Goal: Task Accomplishment & Management: Use online tool/utility

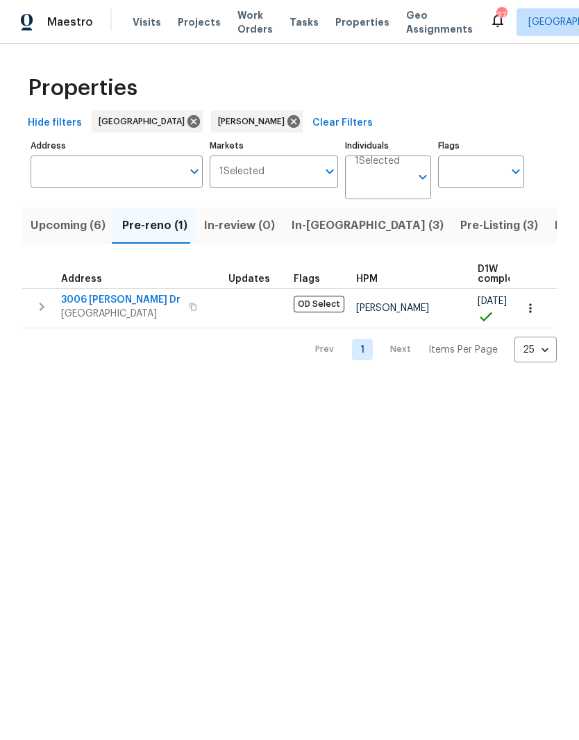
click at [460, 229] on span "Pre-Listing (3)" at bounding box center [499, 225] width 78 height 19
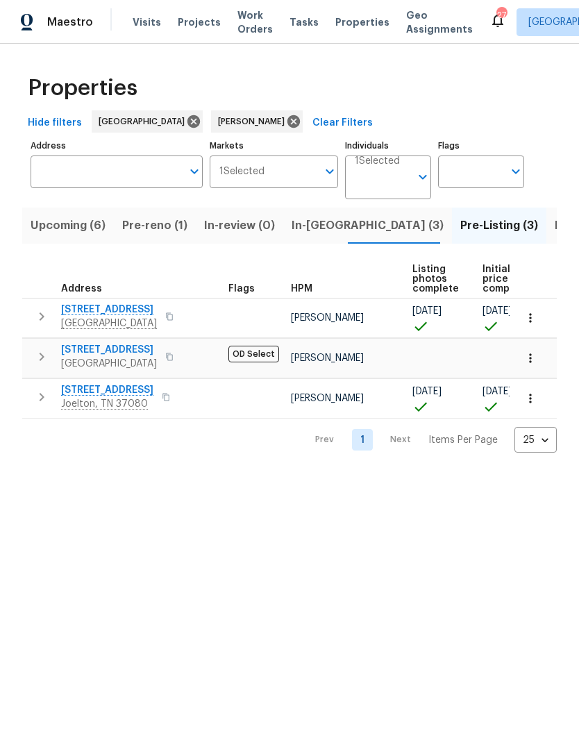
click at [127, 353] on span "[STREET_ADDRESS]" at bounding box center [109, 350] width 96 height 14
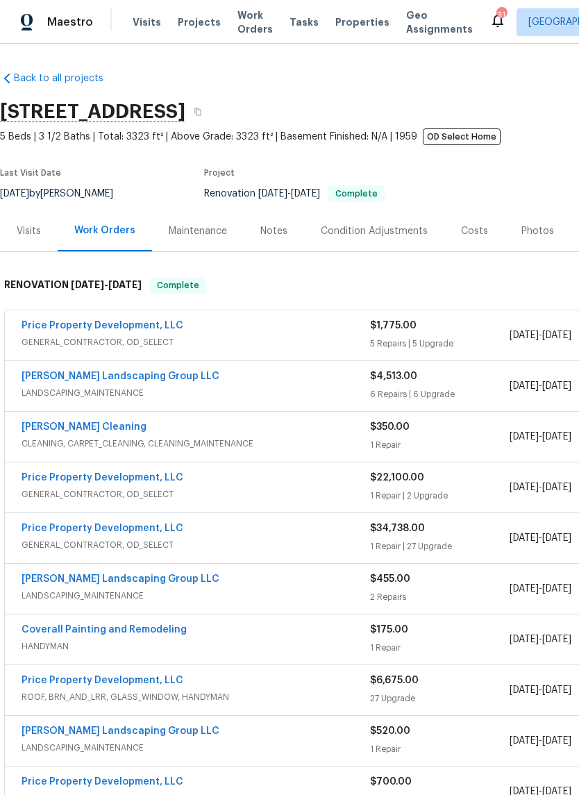
click at [137, 326] on link "Price Property Development, LLC" at bounding box center [103, 326] width 162 height 10
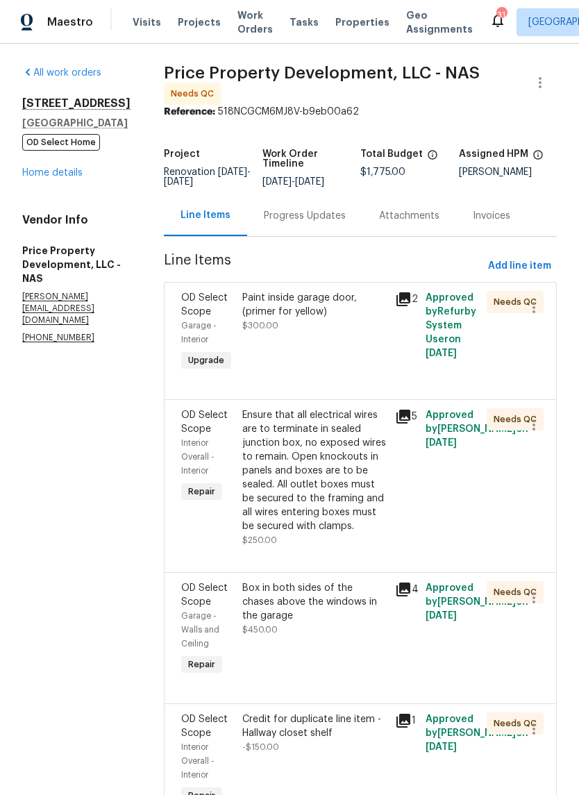
click at [375, 316] on div "Paint inside garage door, (primer for yellow)" at bounding box center [314, 305] width 144 height 28
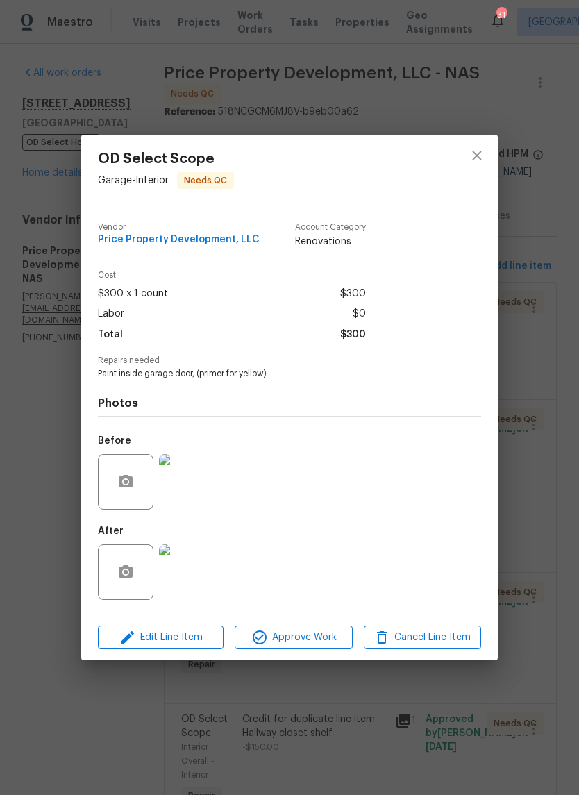
click at [201, 580] on img at bounding box center [187, 572] width 56 height 56
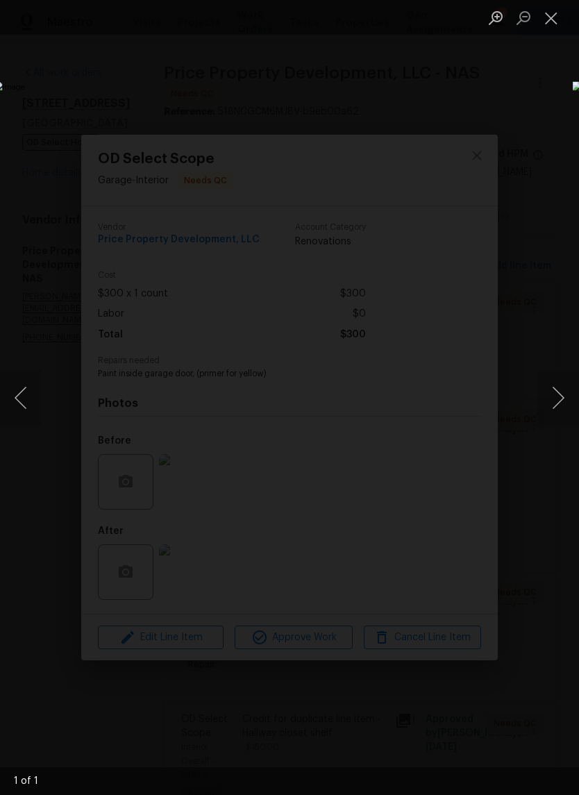
click at [550, 27] on button "Close lightbox" at bounding box center [551, 18] width 28 height 24
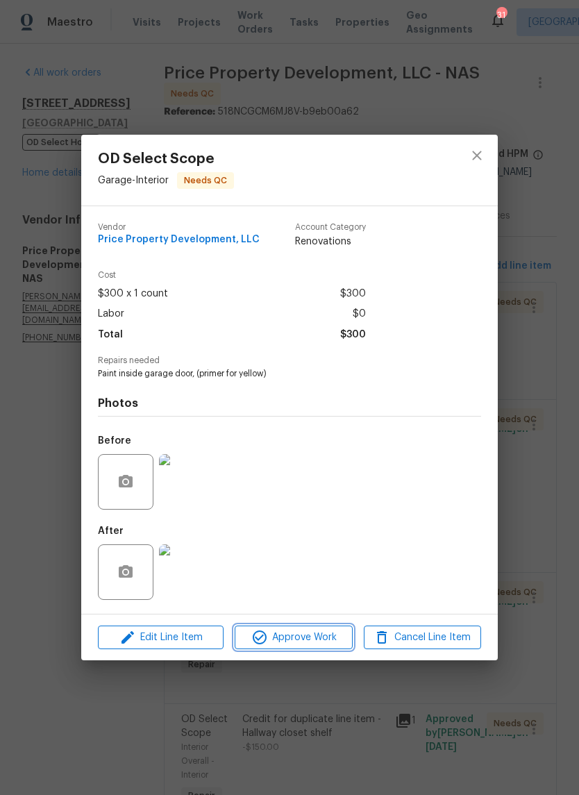
click at [291, 643] on span "Approve Work" at bounding box center [293, 637] width 109 height 17
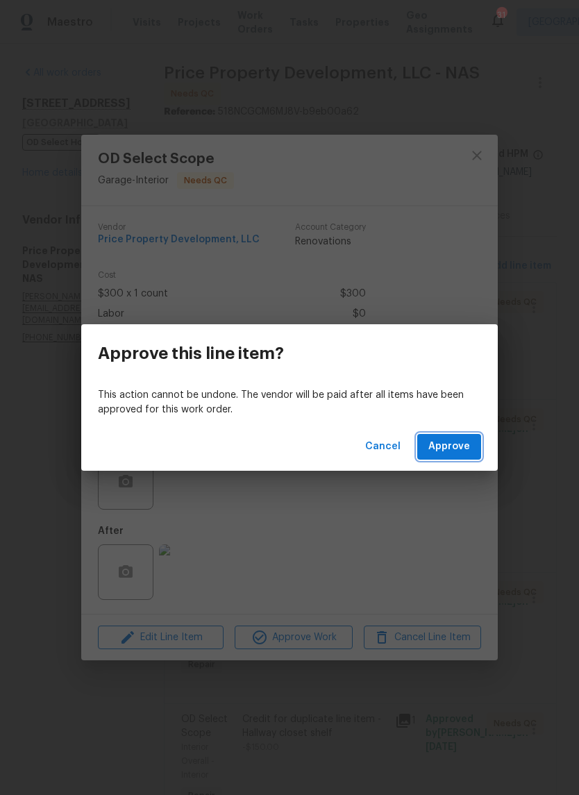
click at [455, 453] on span "Approve" at bounding box center [449, 446] width 42 height 17
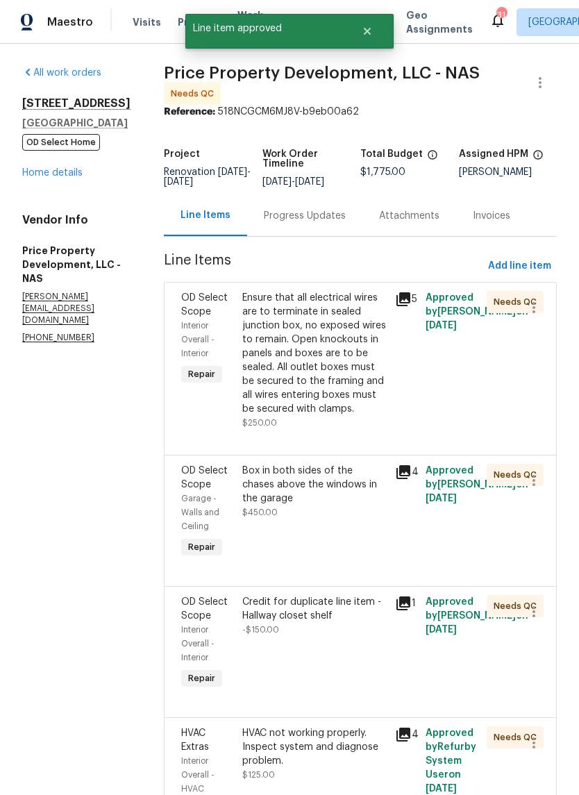
click at [380, 314] on div "Ensure that all electrical wires are to terminate in sealed junction box, no ex…" at bounding box center [314, 353] width 144 height 125
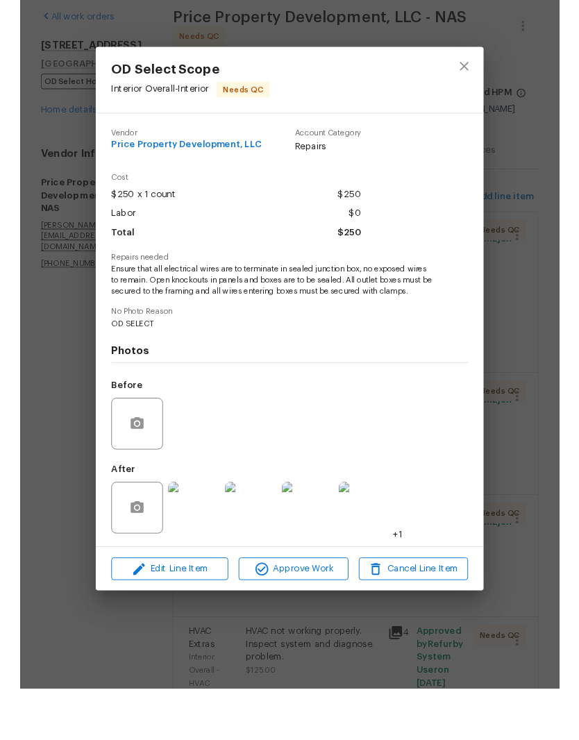
scroll to position [34, 0]
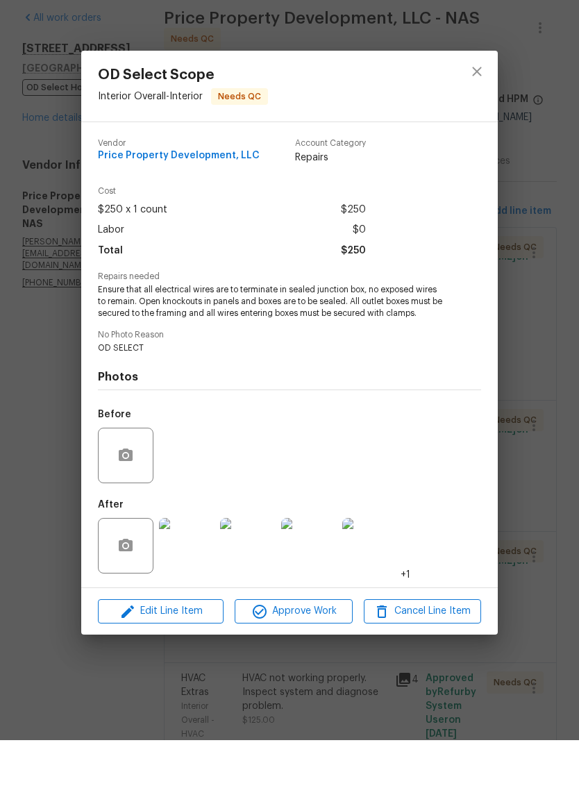
click at [193, 573] on img at bounding box center [187, 601] width 56 height 56
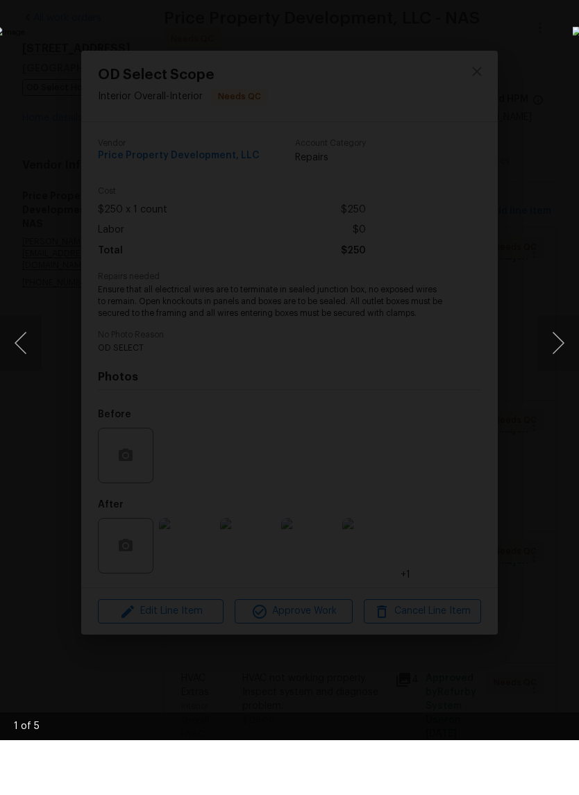
click at [555, 370] on button "Next image" at bounding box center [558, 398] width 42 height 56
click at [560, 370] on button "Next image" at bounding box center [558, 398] width 42 height 56
click at [563, 370] on button "Next image" at bounding box center [558, 398] width 42 height 56
click at [559, 370] on button "Next image" at bounding box center [558, 398] width 42 height 56
click at [557, 370] on button "Next image" at bounding box center [558, 398] width 42 height 56
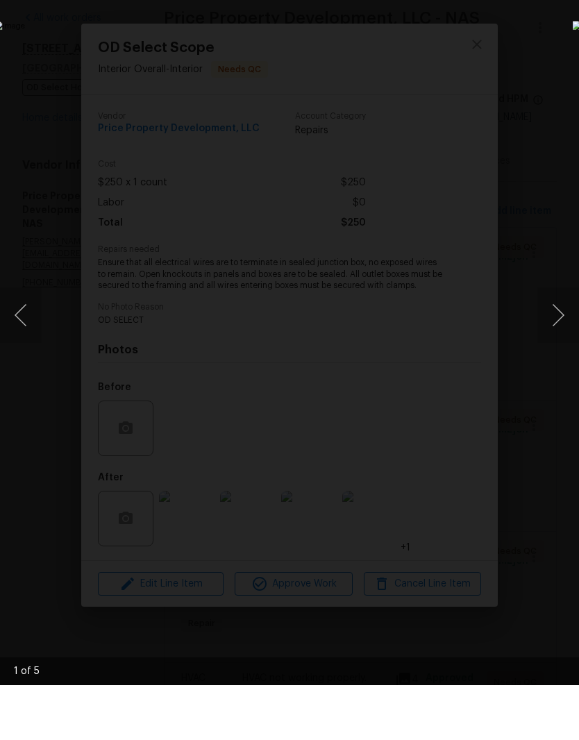
scroll to position [57, 0]
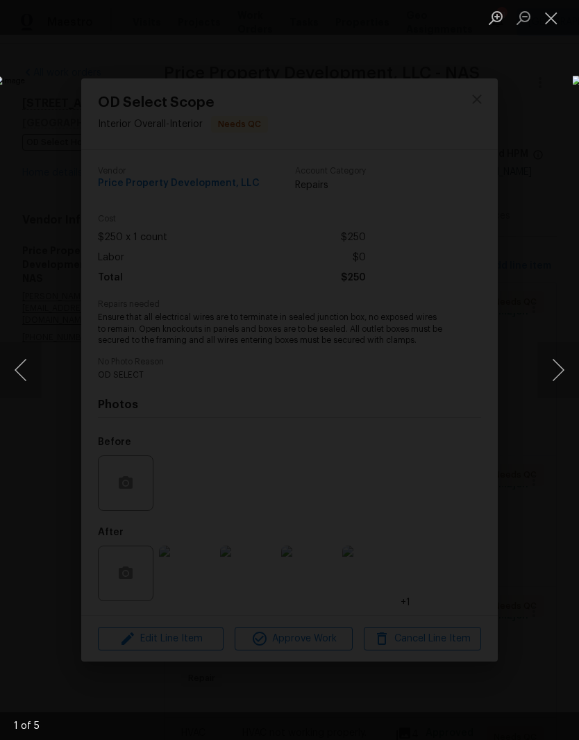
click at [553, 18] on button "Close lightbox" at bounding box center [551, 18] width 28 height 24
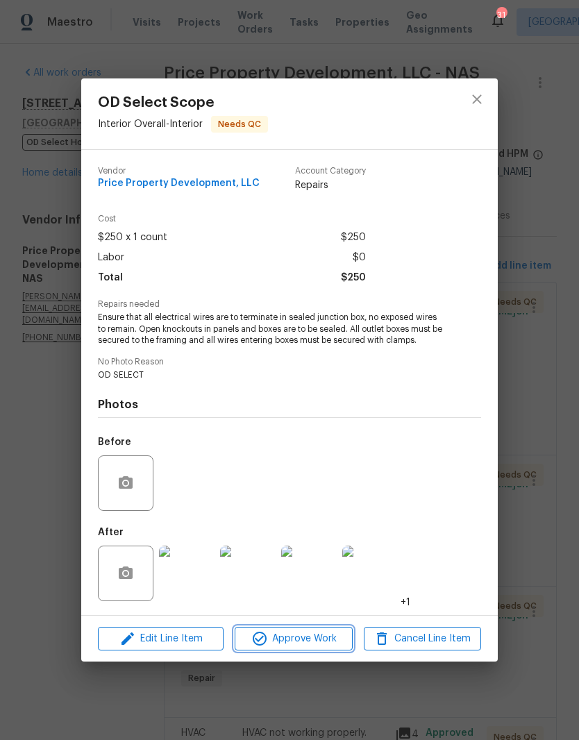
click at [319, 641] on span "Approve Work" at bounding box center [293, 638] width 109 height 17
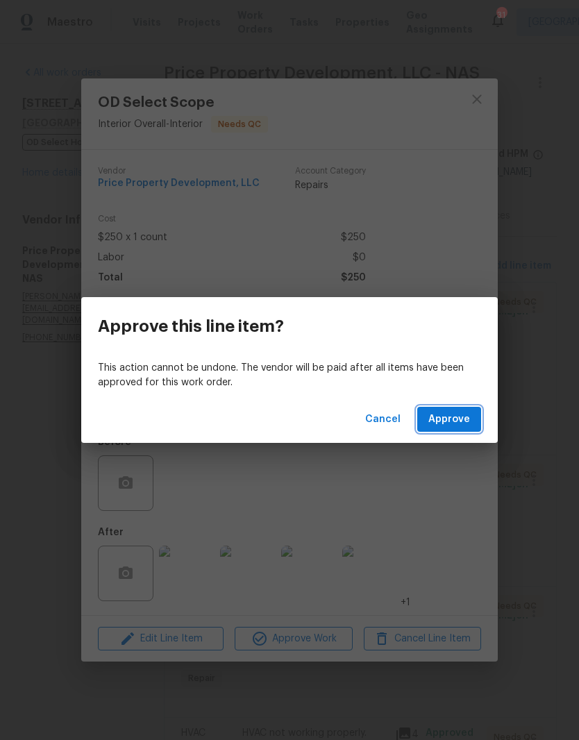
click at [464, 420] on span "Approve" at bounding box center [449, 419] width 42 height 17
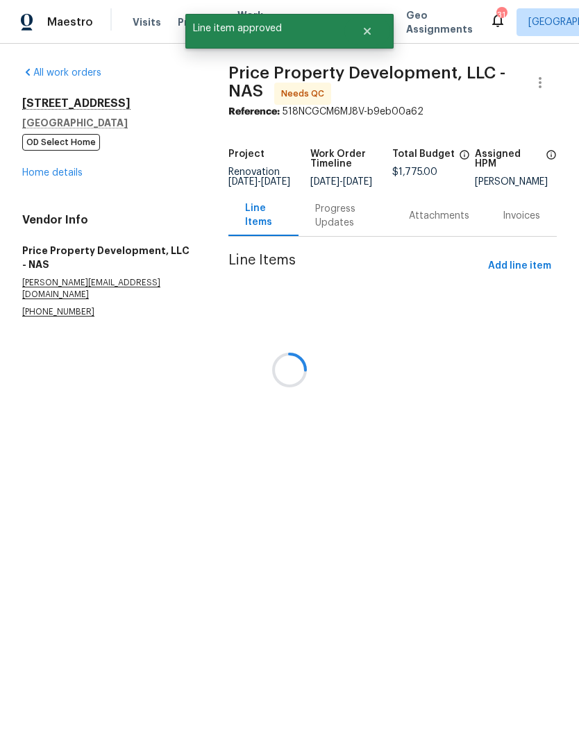
scroll to position [0, 0]
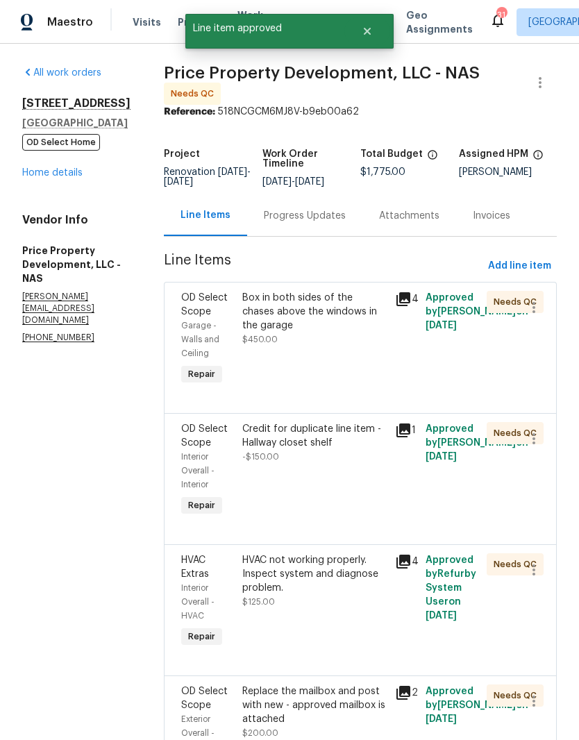
click at [373, 313] on div "Box in both sides of the chases above the windows in the garage" at bounding box center [314, 312] width 144 height 42
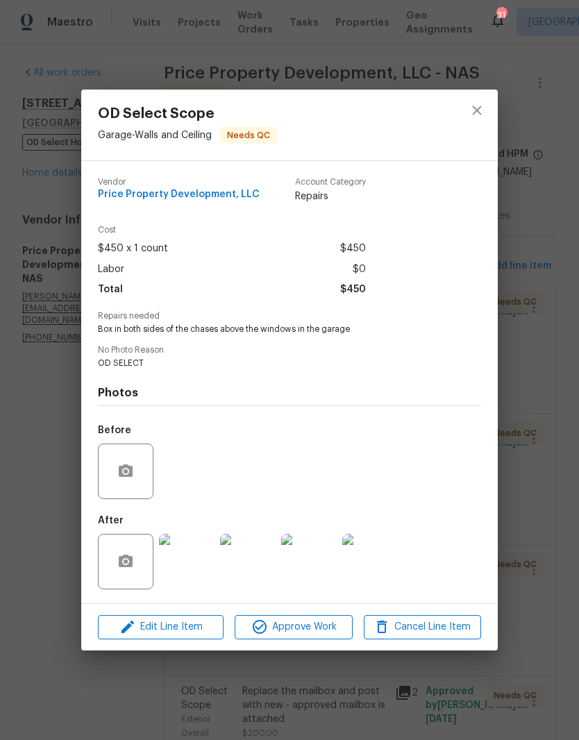
click at [200, 566] on img at bounding box center [187, 562] width 56 height 56
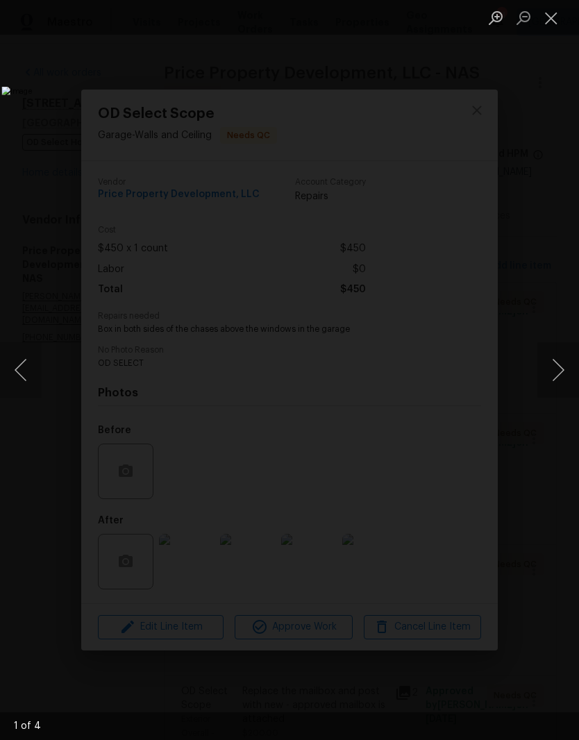
click at [561, 373] on button "Next image" at bounding box center [558, 370] width 42 height 56
click at [555, 363] on button "Next image" at bounding box center [558, 370] width 42 height 56
click at [559, 370] on button "Next image" at bounding box center [558, 370] width 42 height 56
click at [563, 378] on button "Next image" at bounding box center [558, 370] width 42 height 56
click at [559, 28] on button "Close lightbox" at bounding box center [551, 18] width 28 height 24
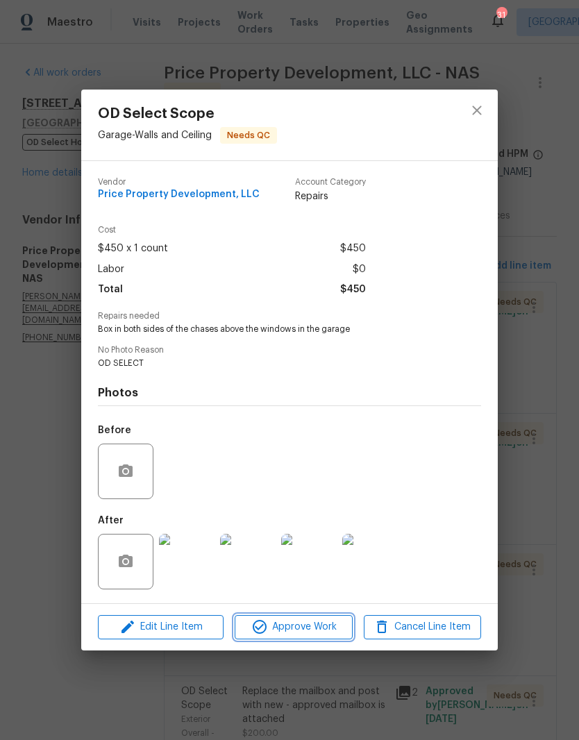
click at [328, 629] on span "Approve Work" at bounding box center [293, 626] width 109 height 17
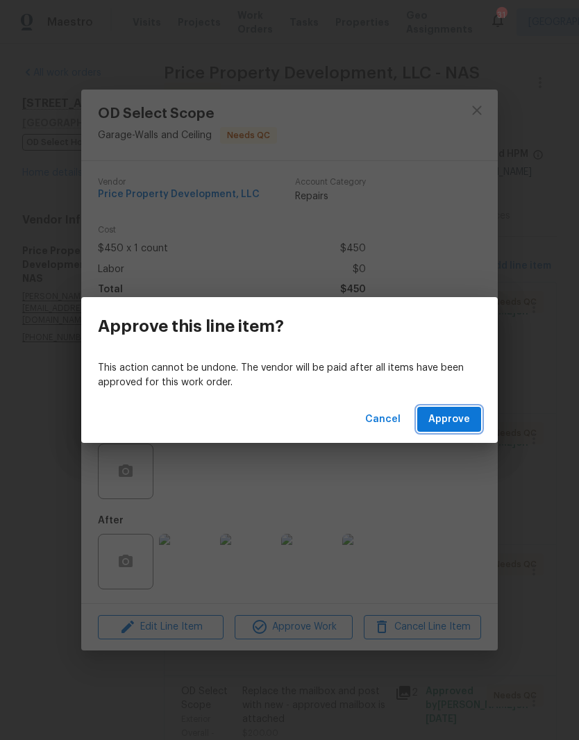
click at [467, 418] on span "Approve" at bounding box center [449, 419] width 42 height 17
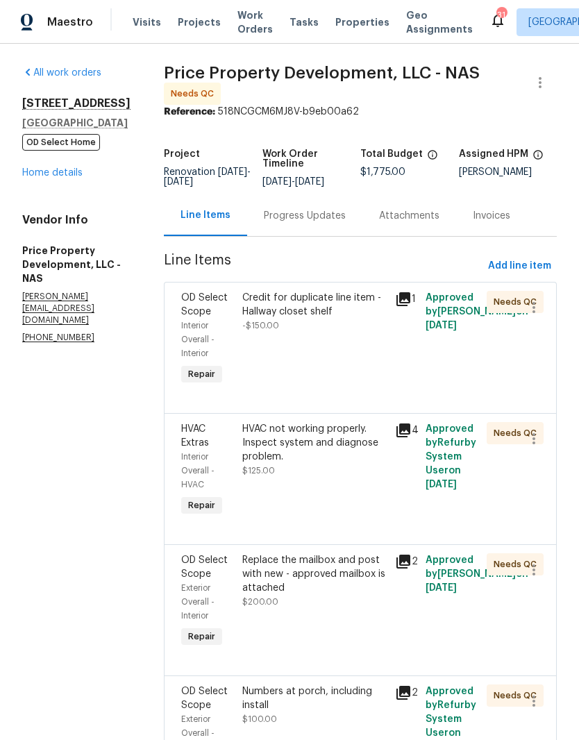
click at [380, 313] on div "Credit for duplicate line item - Hallway closet shelf" at bounding box center [314, 305] width 144 height 28
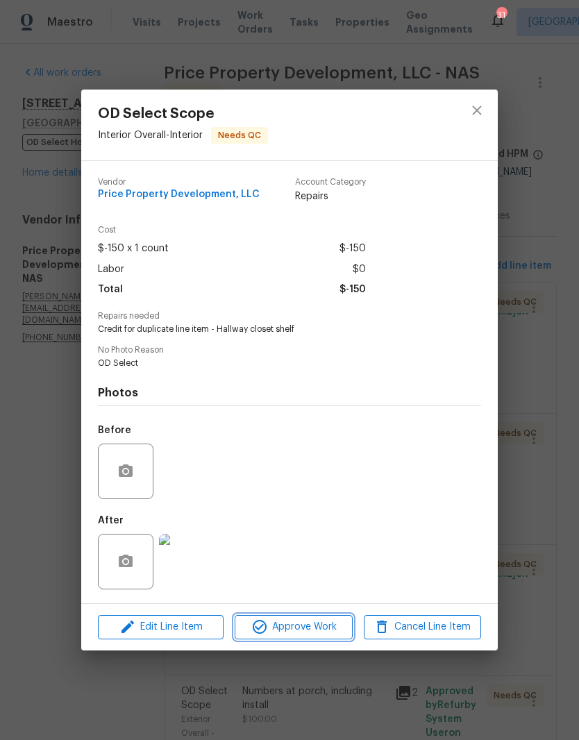
click at [325, 629] on span "Approve Work" at bounding box center [293, 626] width 109 height 17
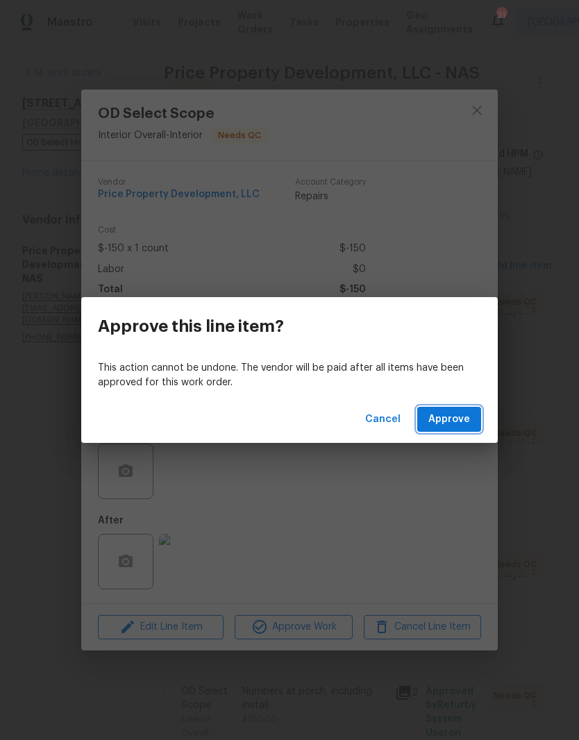
click at [468, 418] on span "Approve" at bounding box center [449, 419] width 42 height 17
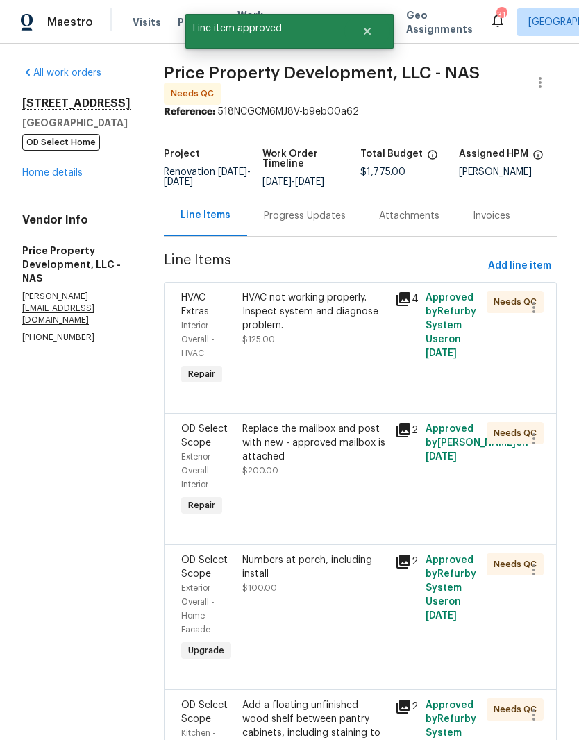
click at [371, 315] on div "HVAC not working properly. Inspect system and diagnose problem." at bounding box center [314, 312] width 144 height 42
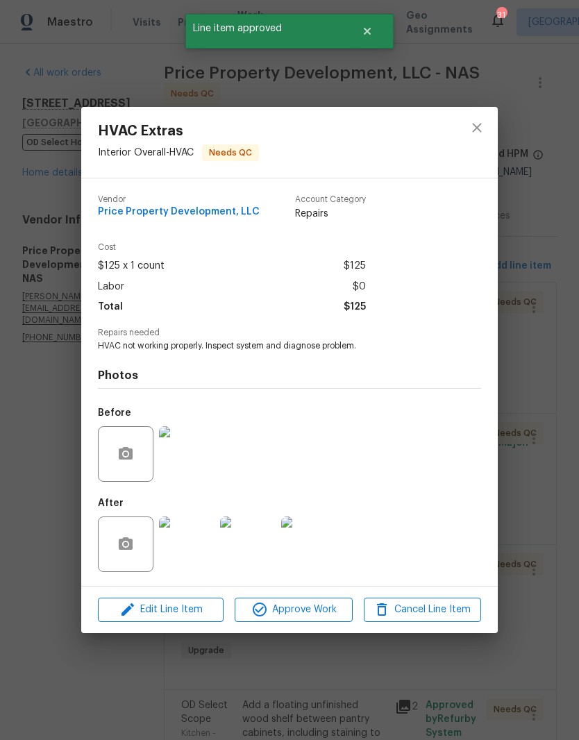
click at [324, 613] on span "Approve Work" at bounding box center [293, 609] width 109 height 17
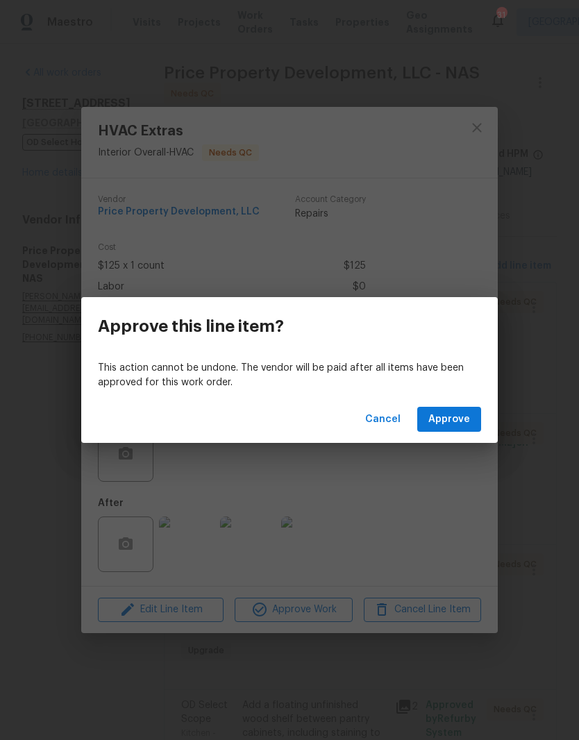
click at [466, 420] on span "Approve" at bounding box center [449, 419] width 42 height 17
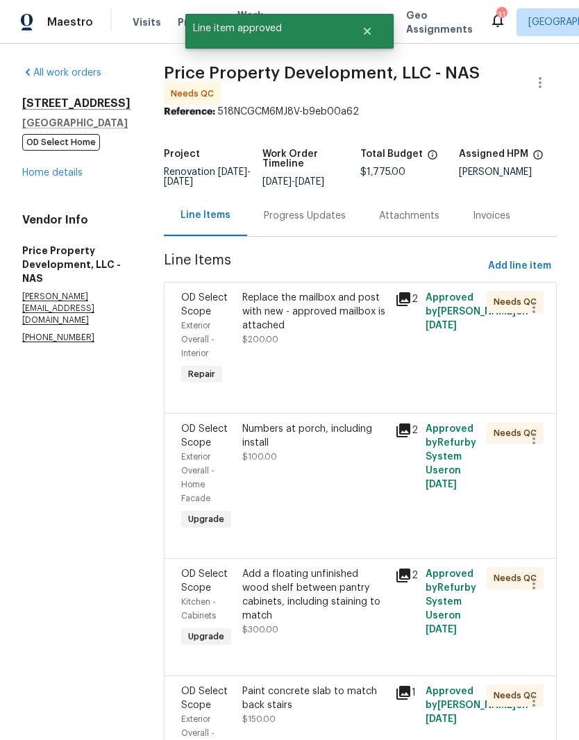
click at [380, 317] on div "Replace the mailbox and post with new - approved mailbox is attached" at bounding box center [314, 312] width 144 height 42
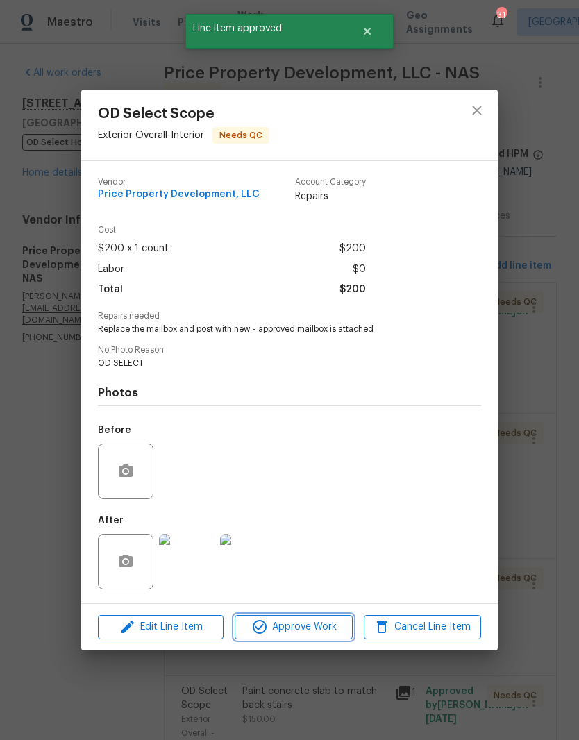
click at [325, 631] on span "Approve Work" at bounding box center [293, 626] width 109 height 17
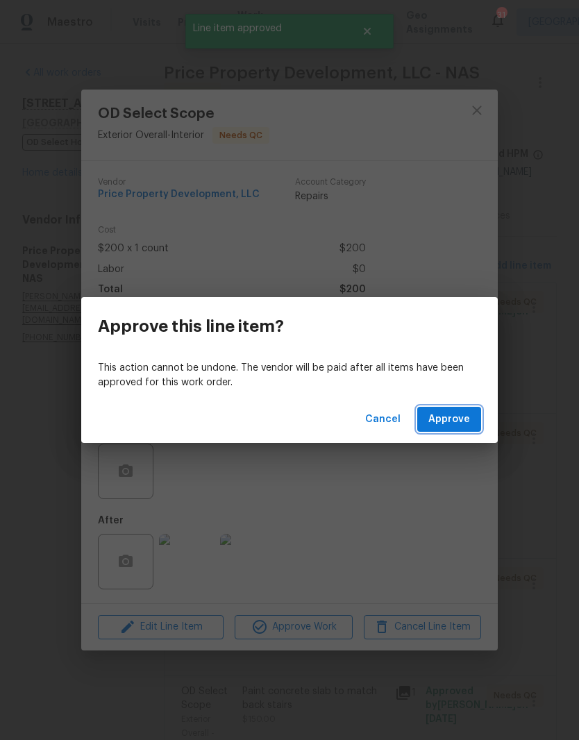
click at [464, 419] on span "Approve" at bounding box center [449, 419] width 42 height 17
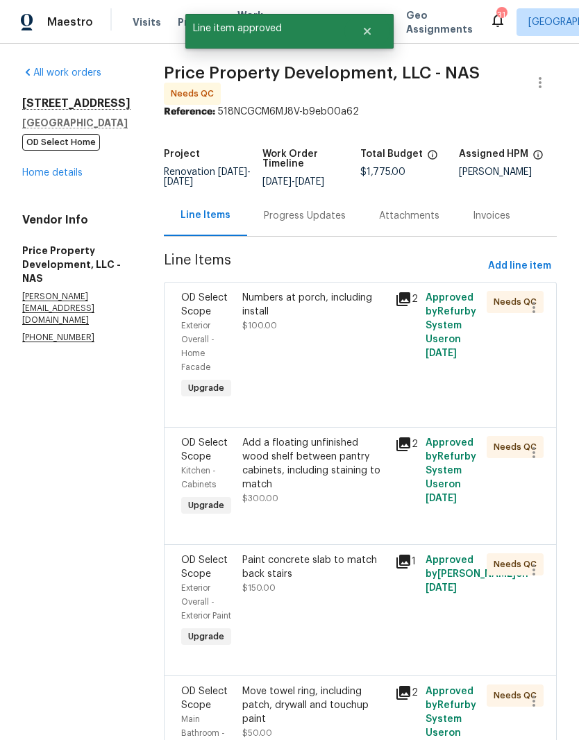
click at [362, 312] on div "Numbers at porch, including install" at bounding box center [314, 305] width 144 height 28
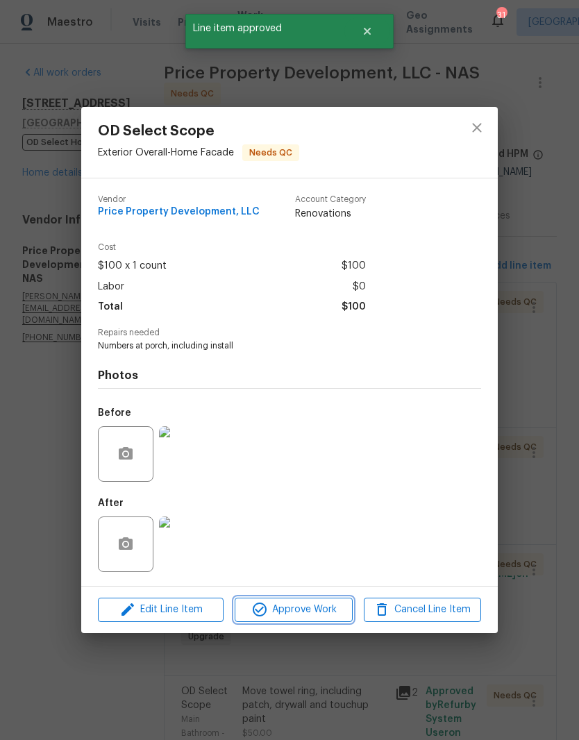
click at [321, 607] on span "Approve Work" at bounding box center [293, 609] width 109 height 17
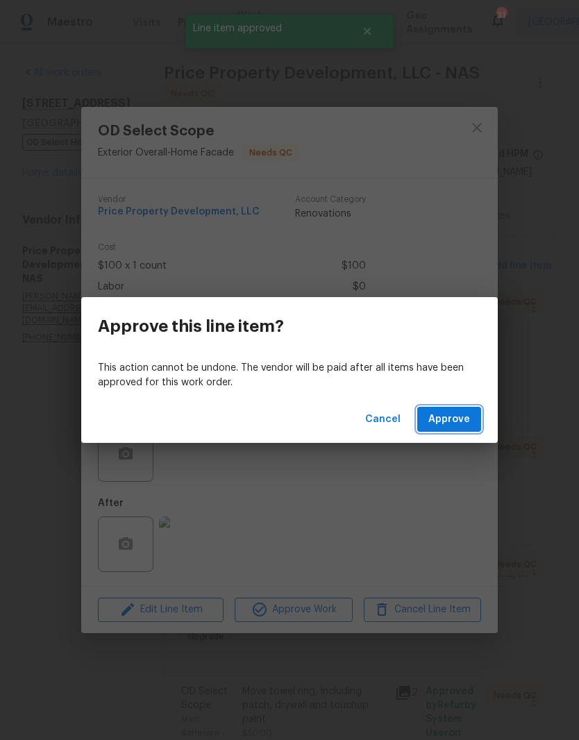
click at [464, 420] on span "Approve" at bounding box center [449, 419] width 42 height 17
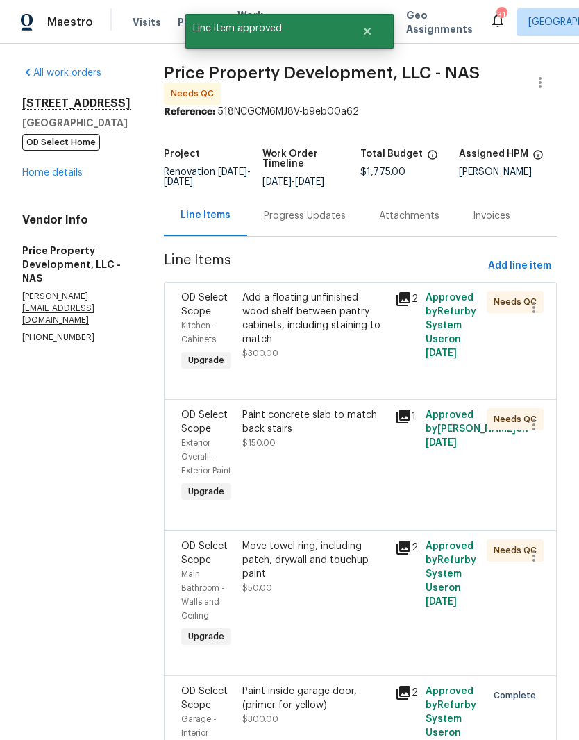
click at [377, 320] on div "Add a floating unfinished wood shelf between pantry cabinets, including stainin…" at bounding box center [314, 319] width 144 height 56
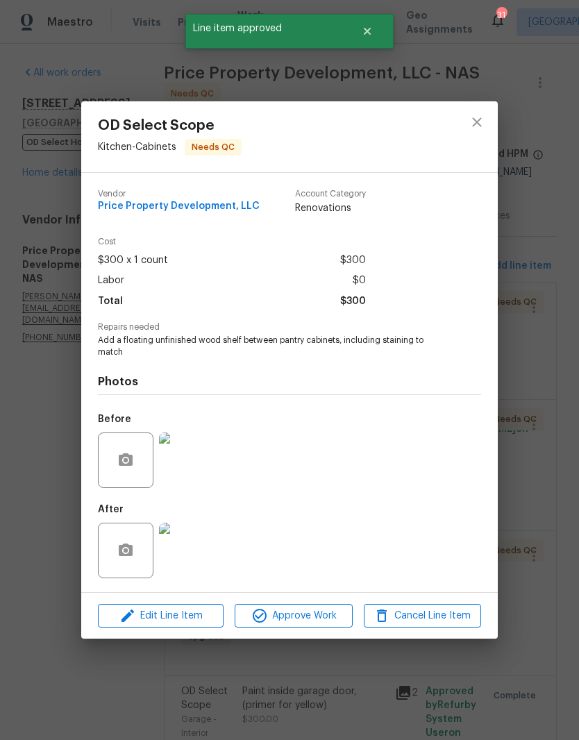
click at [338, 614] on span "Approve Work" at bounding box center [293, 615] width 109 height 17
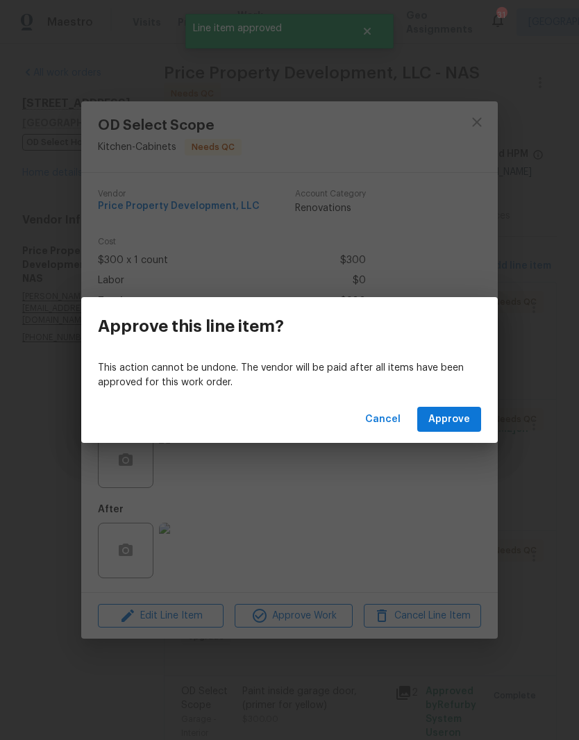
click at [464, 420] on span "Approve" at bounding box center [449, 419] width 42 height 17
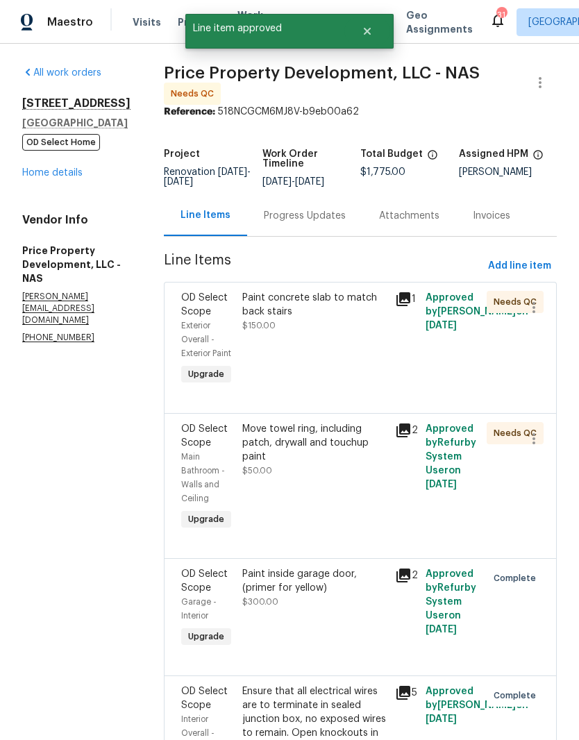
click at [371, 315] on div "Paint concrete slab to match back stairs" at bounding box center [314, 305] width 144 height 28
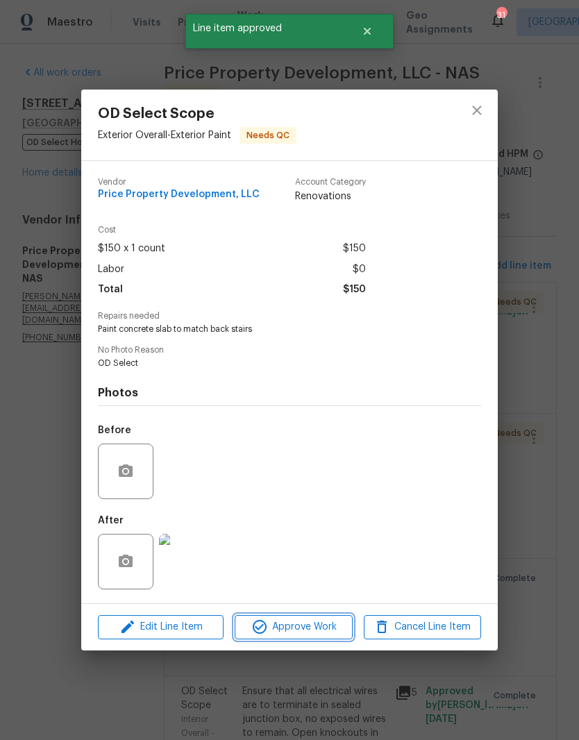
click at [333, 630] on span "Approve Work" at bounding box center [293, 626] width 109 height 17
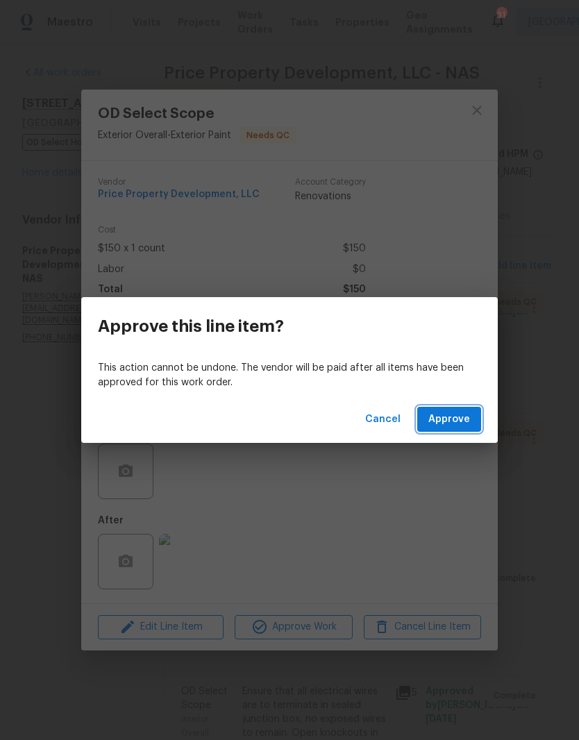
click at [466, 416] on span "Approve" at bounding box center [449, 419] width 42 height 17
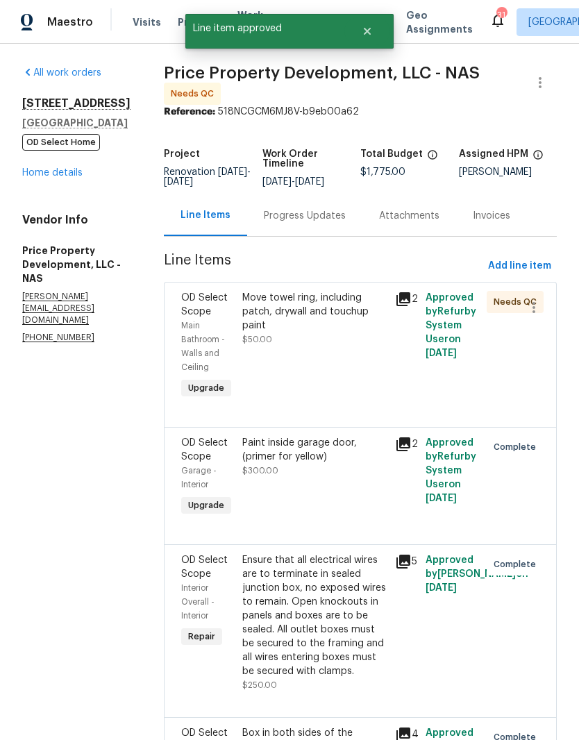
click at [375, 319] on div "Move towel ring, including patch, drywall and touchup paint" at bounding box center [314, 312] width 144 height 42
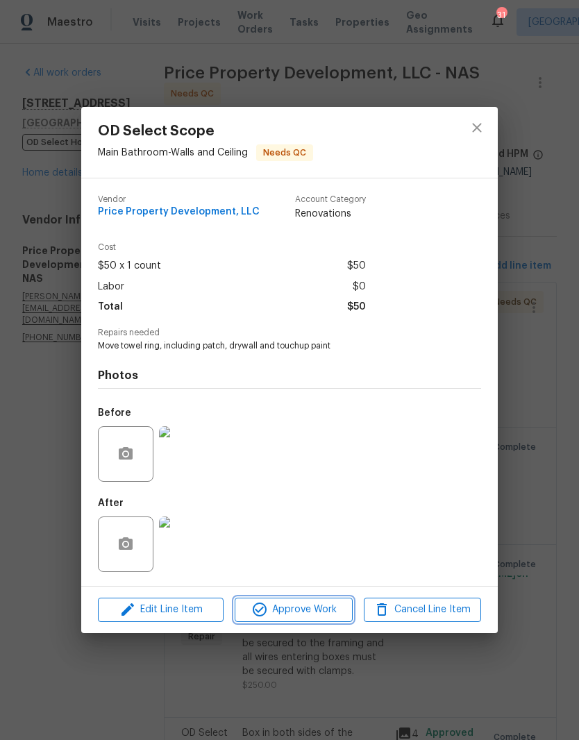
click at [328, 612] on span "Approve Work" at bounding box center [293, 609] width 109 height 17
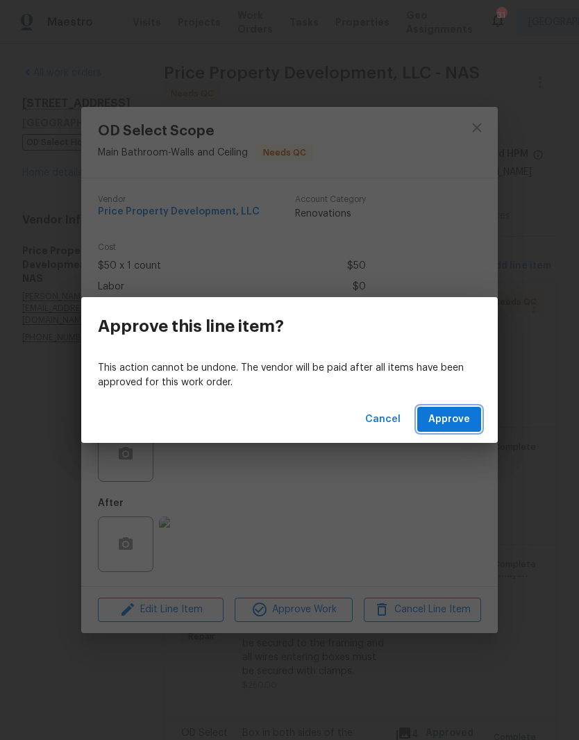
click at [466, 418] on span "Approve" at bounding box center [449, 419] width 42 height 17
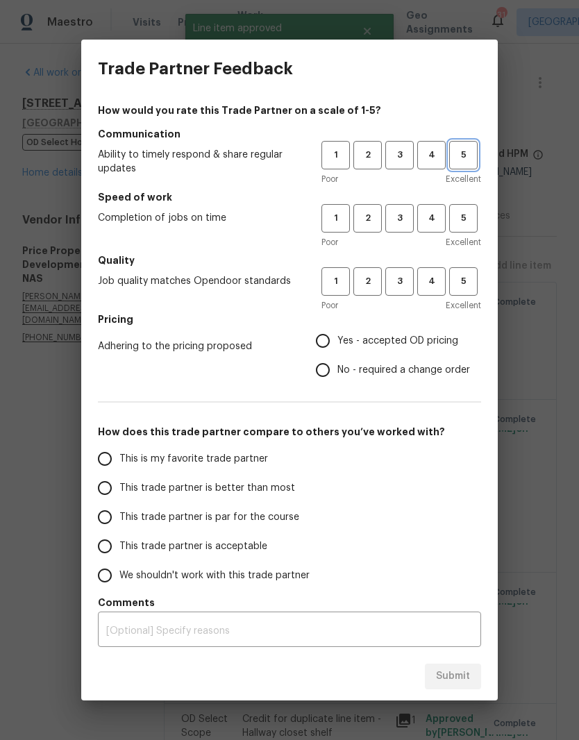
click at [466, 164] on button "5" at bounding box center [463, 155] width 28 height 28
click at [466, 219] on span "5" at bounding box center [463, 218] width 26 height 16
click at [467, 285] on span "5" at bounding box center [463, 281] width 26 height 16
click at [333, 340] on input "Yes - accepted OD pricing" at bounding box center [322, 340] width 29 height 29
radio input "true"
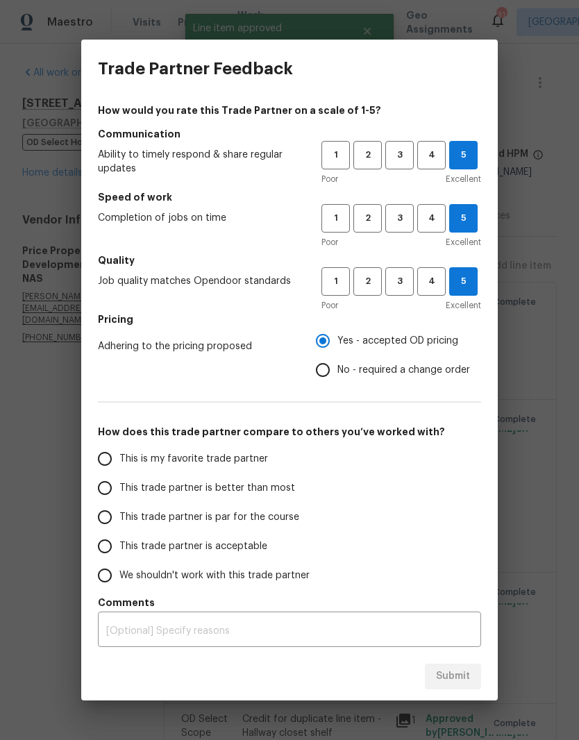
click at [118, 458] on input "This is my favorite trade partner" at bounding box center [104, 458] width 29 height 29
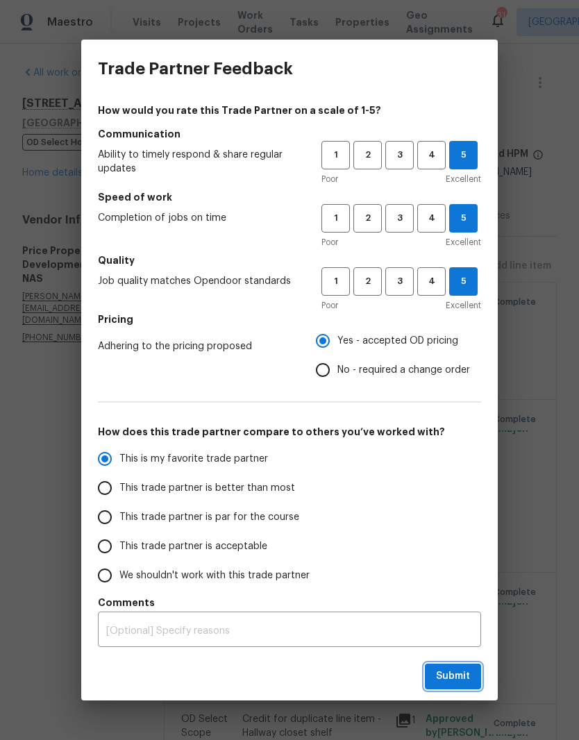
click at [466, 678] on span "Submit" at bounding box center [453, 676] width 34 height 17
radio input "true"
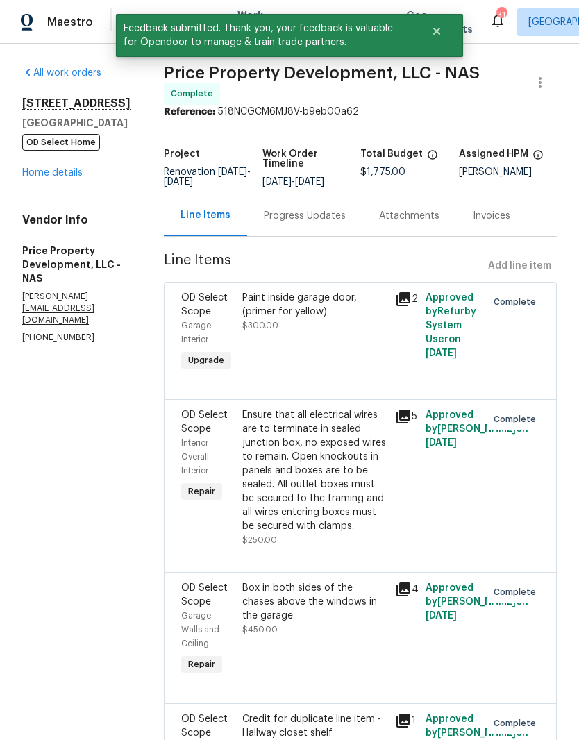
click at [71, 173] on link "Home details" at bounding box center [52, 173] width 60 height 10
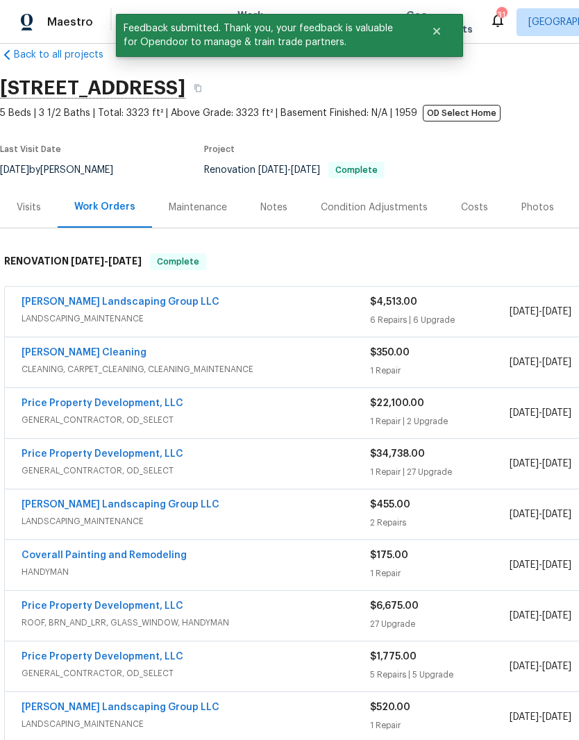
scroll to position [24, 0]
